Goal: Find contact information: Find contact information

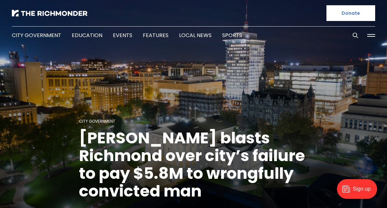
click at [373, 37] on button at bounding box center [371, 36] width 10 height 10
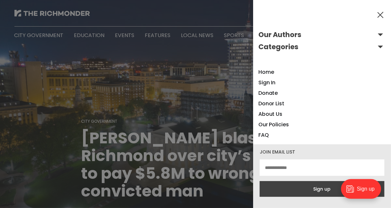
scroll to position [9, 0]
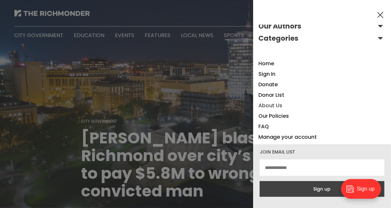
click at [268, 106] on link "About Us" at bounding box center [271, 106] width 24 height 8
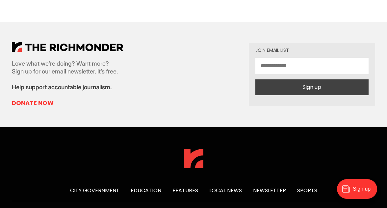
scroll to position [1674, 0]
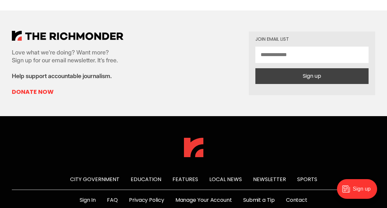
click at [304, 197] on link "Contact" at bounding box center [296, 201] width 21 height 8
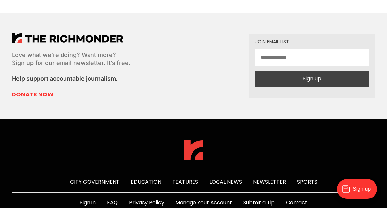
scroll to position [449, 0]
